Goal: Find specific page/section: Find specific page/section

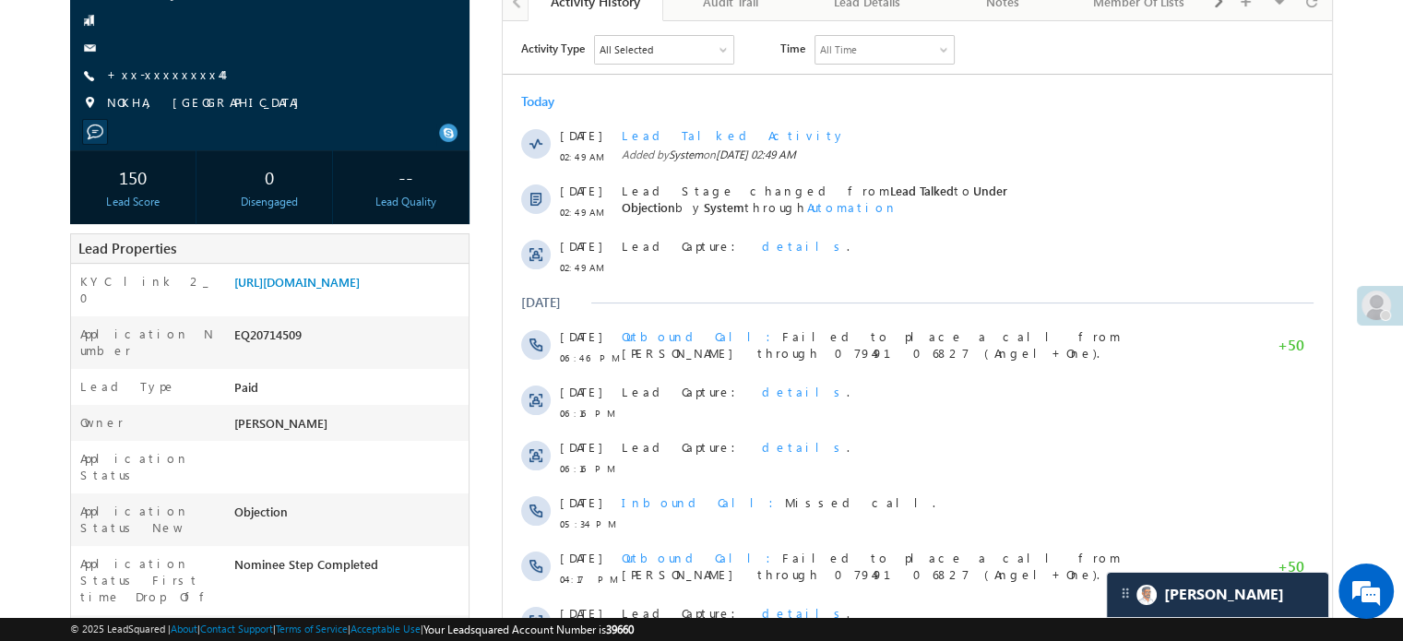
scroll to position [92, 0]
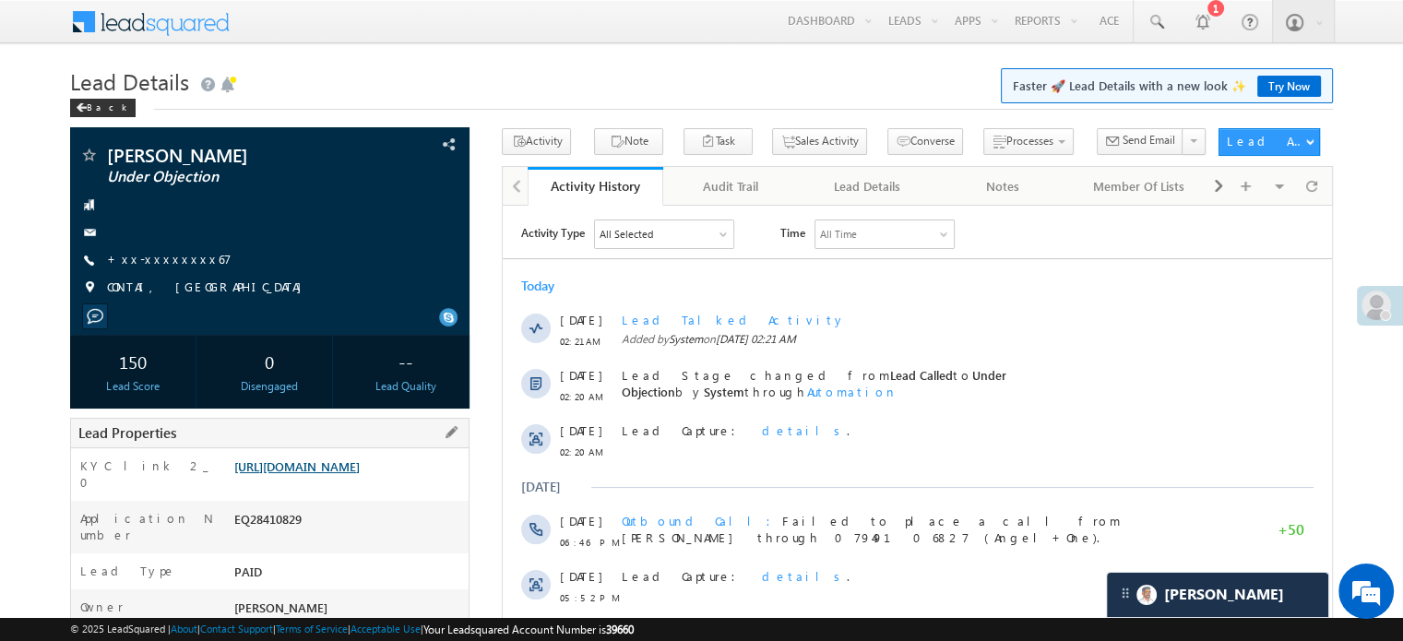
drag, startPoint x: 0, startPoint y: 0, endPoint x: 291, endPoint y: 496, distance: 575.2
click at [291, 474] on link "https://angelbroking1-pk3em7sa.customui-test.leadsquared.com?leadId=ccc65296-21…" at bounding box center [296, 467] width 125 height 16
